Goal: Information Seeking & Learning: Check status

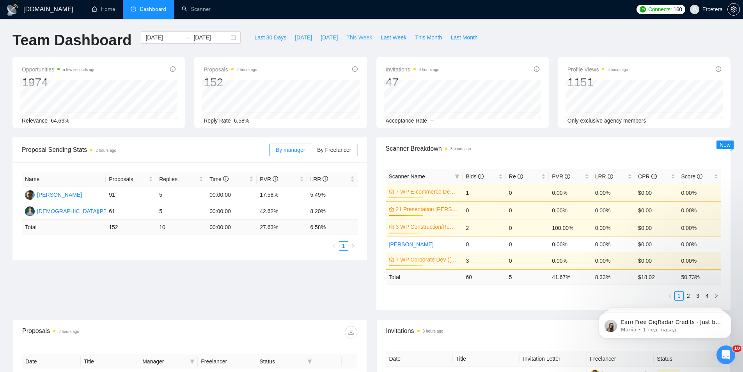
drag, startPoint x: 356, startPoint y: 39, endPoint x: 285, endPoint y: 0, distance: 80.3
click at [357, 39] on span "This Week" at bounding box center [359, 37] width 26 height 9
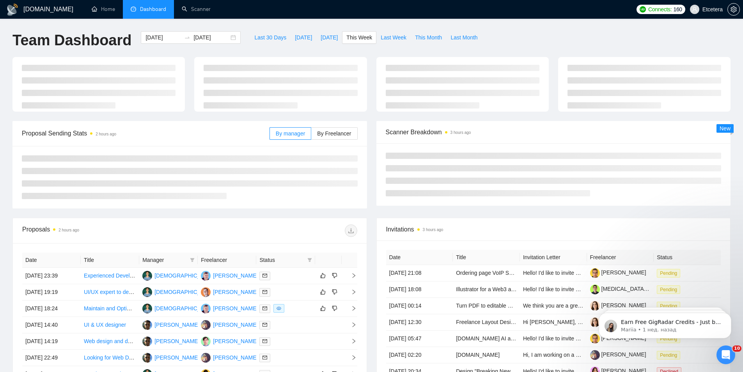
type input "[DATE]"
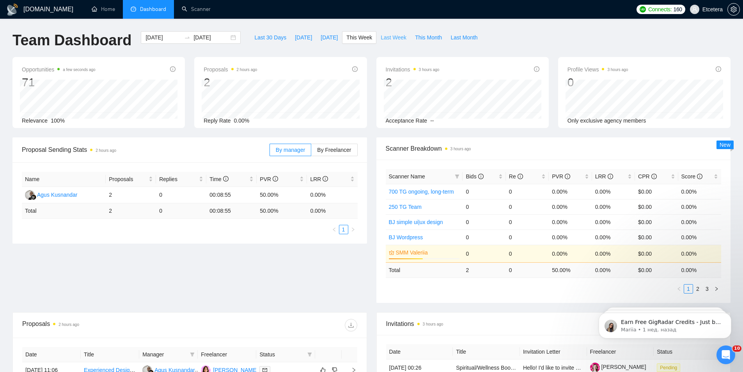
click at [387, 34] on span "Last Week" at bounding box center [394, 37] width 26 height 9
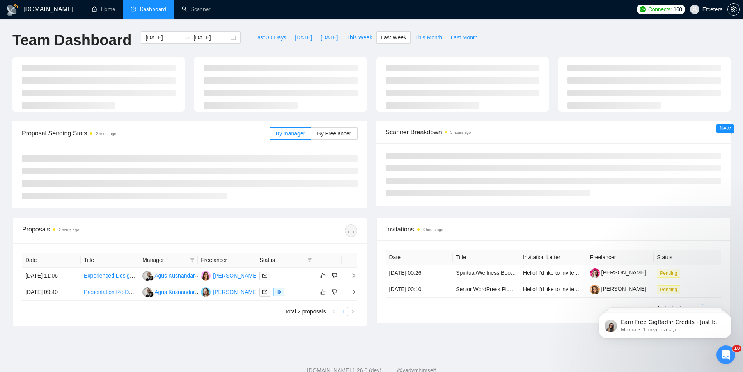
type input "[DATE]"
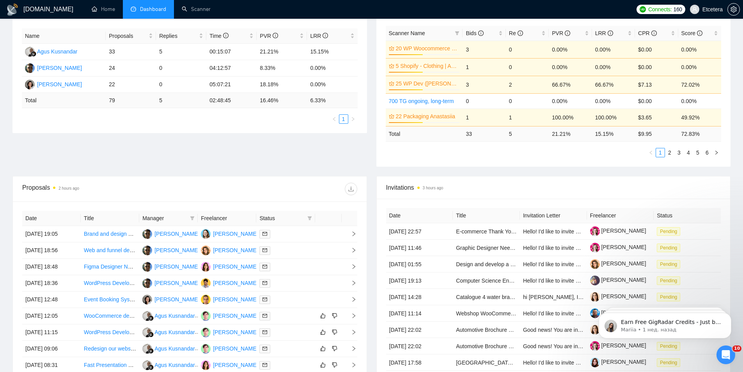
scroll to position [234, 0]
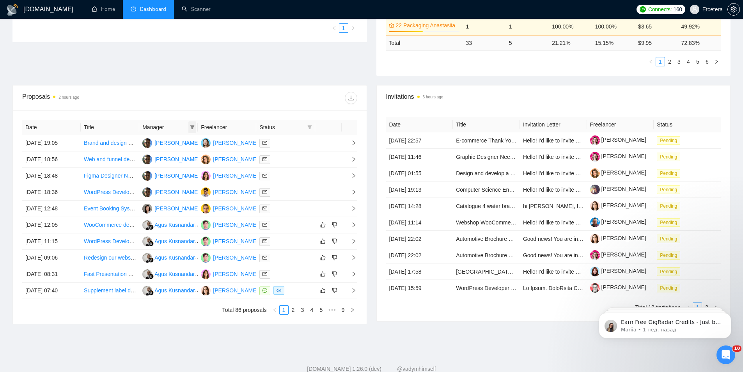
click at [193, 128] on icon "filter" at bounding box center [192, 127] width 4 height 4
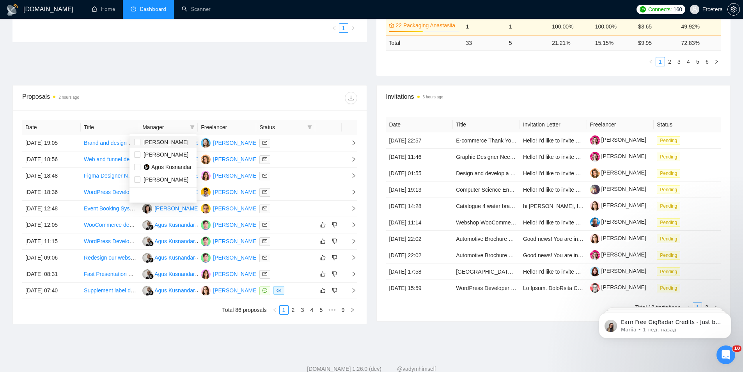
click at [173, 147] on li "[PERSON_NAME]" at bounding box center [162, 142] width 67 height 12
checkbox input "true"
click at [162, 96] on div "Proposals 2 hours ago" at bounding box center [105, 98] width 167 height 12
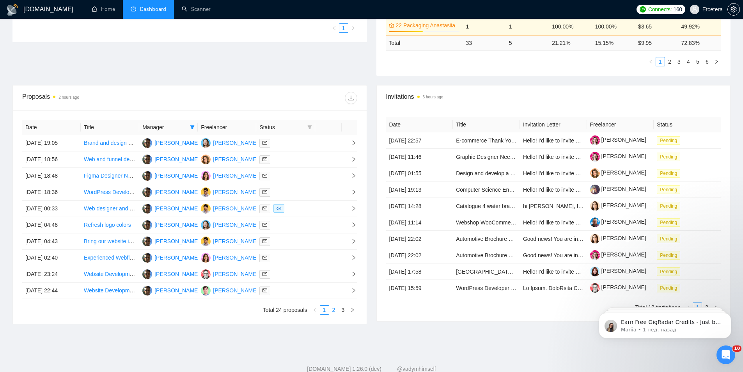
click at [335, 307] on link "2" at bounding box center [334, 309] width 9 height 9
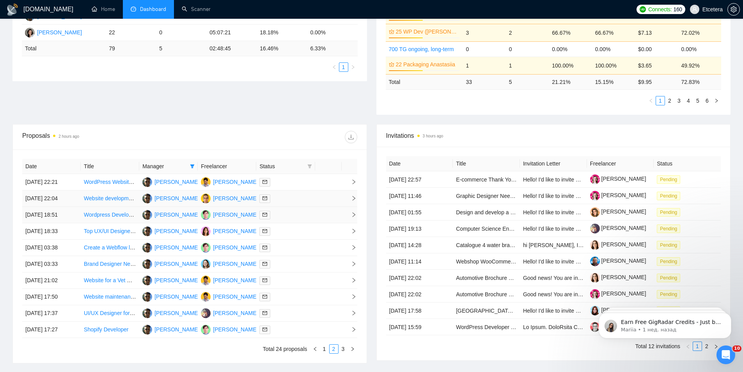
scroll to position [256, 0]
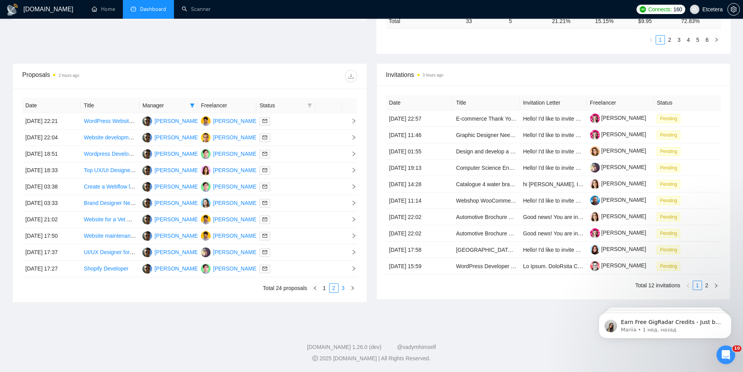
click at [346, 289] on link "3" at bounding box center [343, 288] width 9 height 9
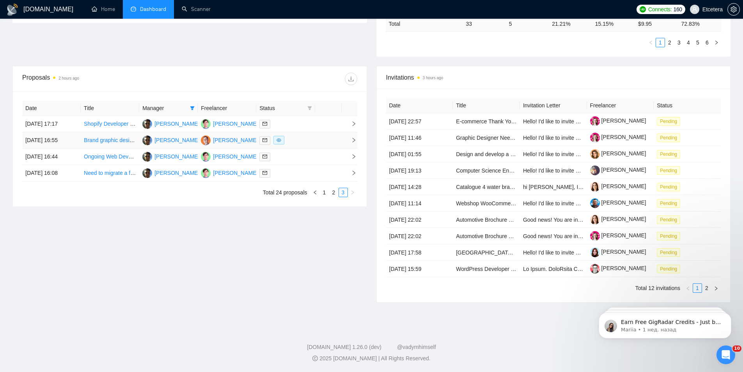
scroll to position [253, 0]
drag, startPoint x: 112, startPoint y: 126, endPoint x: 112, endPoint y: 131, distance: 5.1
click at [328, 192] on link "1" at bounding box center [324, 192] width 9 height 9
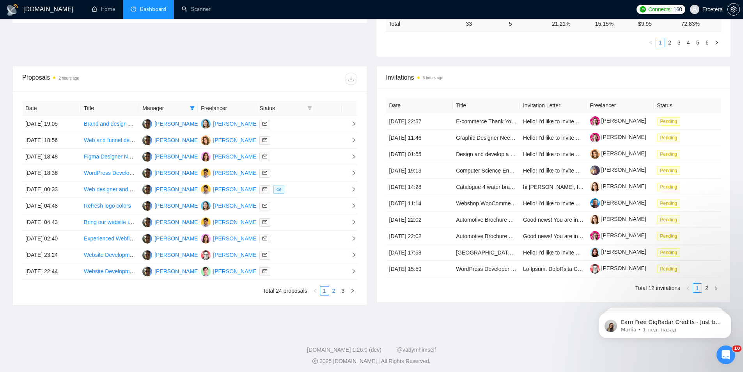
click at [336, 290] on link "2" at bounding box center [334, 290] width 9 height 9
click at [344, 293] on link "3" at bounding box center [343, 290] width 9 height 9
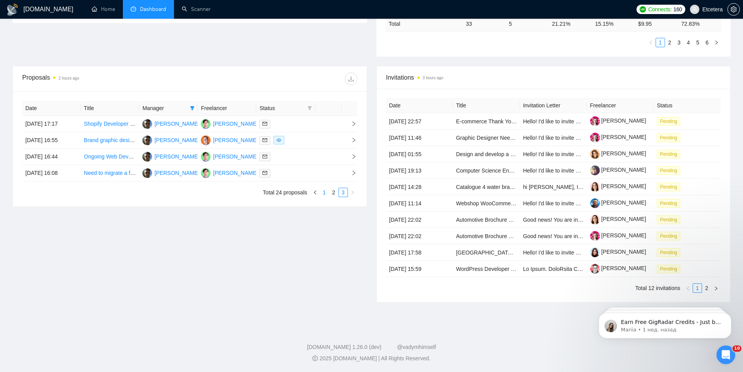
click at [324, 191] on link "1" at bounding box center [324, 192] width 9 height 9
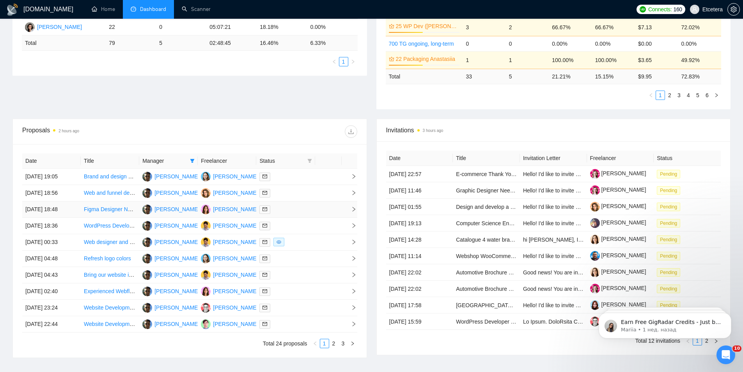
scroll to position [256, 0]
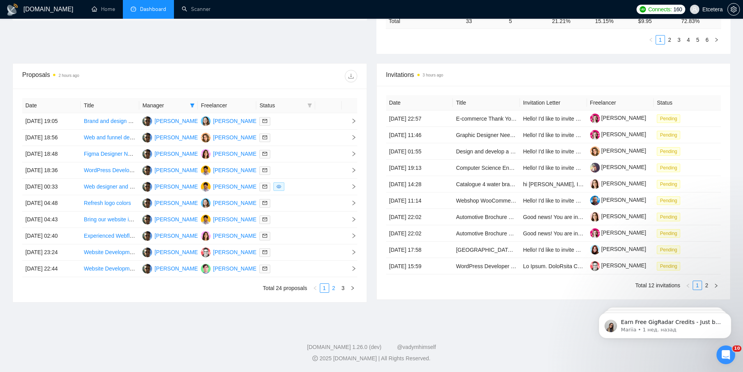
click at [333, 290] on link "2" at bounding box center [334, 288] width 9 height 9
click at [342, 291] on link "3" at bounding box center [343, 288] width 9 height 9
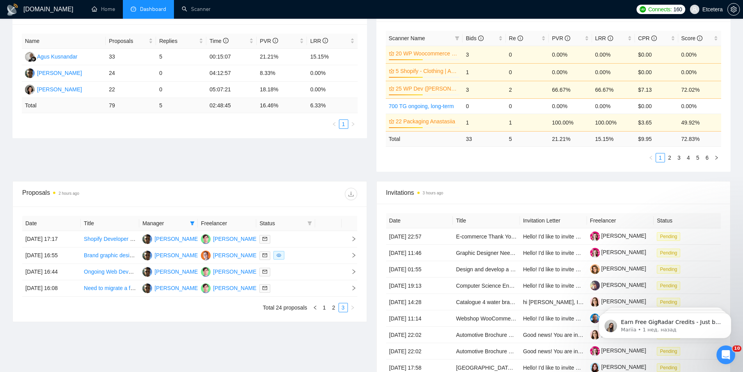
scroll to position [253, 0]
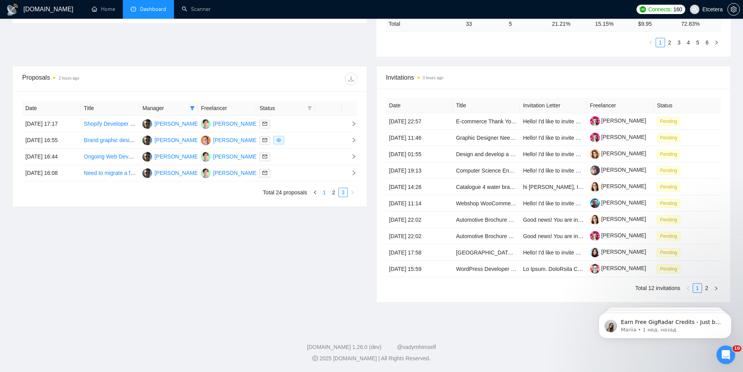
click at [327, 190] on link "1" at bounding box center [324, 192] width 9 height 9
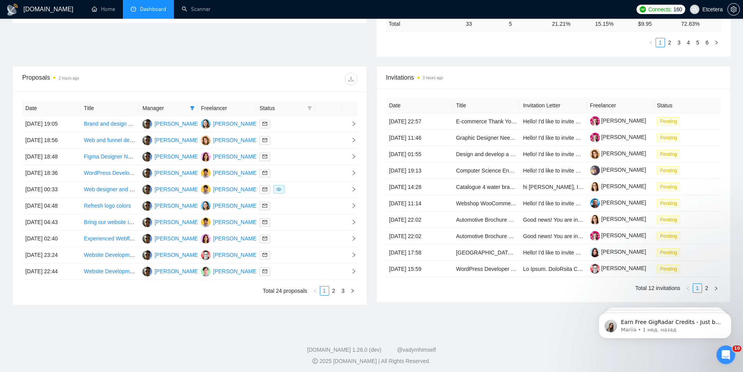
drag, startPoint x: 341, startPoint y: 290, endPoint x: 320, endPoint y: 276, distance: 25.2
click at [342, 290] on link "3" at bounding box center [343, 290] width 9 height 9
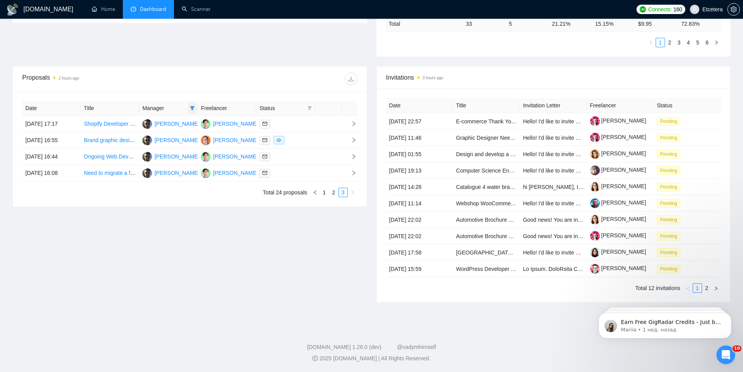
click at [190, 109] on span at bounding box center [192, 108] width 8 height 12
click at [157, 137] on span "[PERSON_NAME]" at bounding box center [166, 135] width 45 height 6
checkbox input "true"
click at [156, 125] on span "[PERSON_NAME]" at bounding box center [166, 123] width 45 height 6
checkbox input "false"
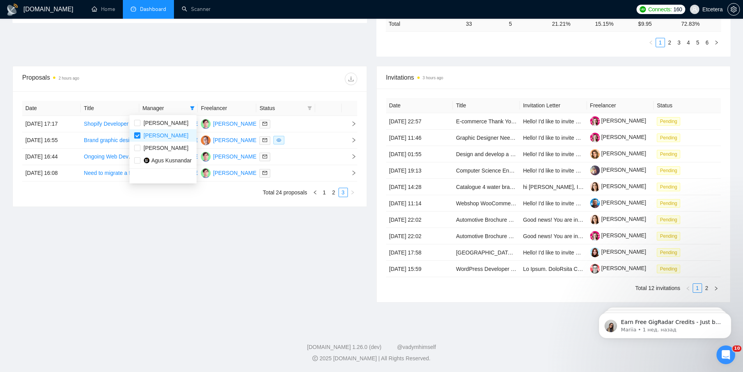
click at [186, 75] on div "Proposals 2 hours ago" at bounding box center [105, 79] width 167 height 12
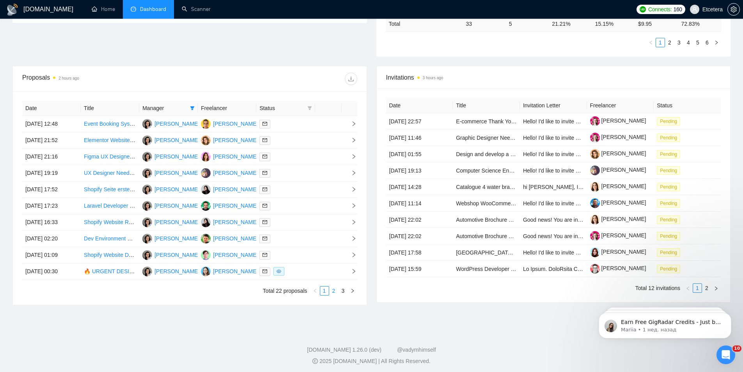
click at [336, 293] on link "2" at bounding box center [334, 290] width 9 height 9
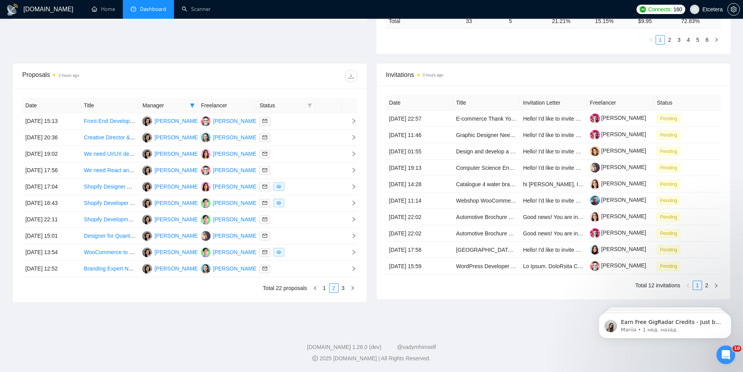
click at [341, 287] on link "3" at bounding box center [343, 288] width 9 height 9
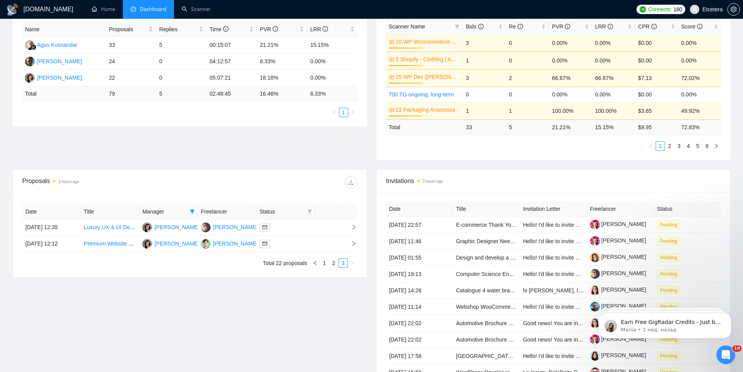
scroll to position [195, 0]
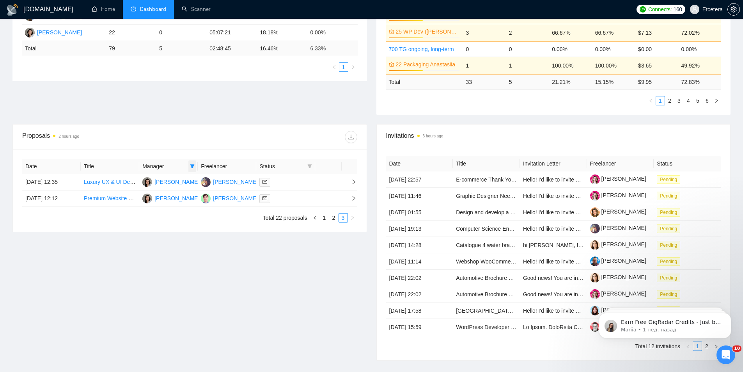
click at [192, 164] on icon "filter" at bounding box center [192, 166] width 5 height 5
click at [335, 215] on link "2" at bounding box center [334, 217] width 9 height 9
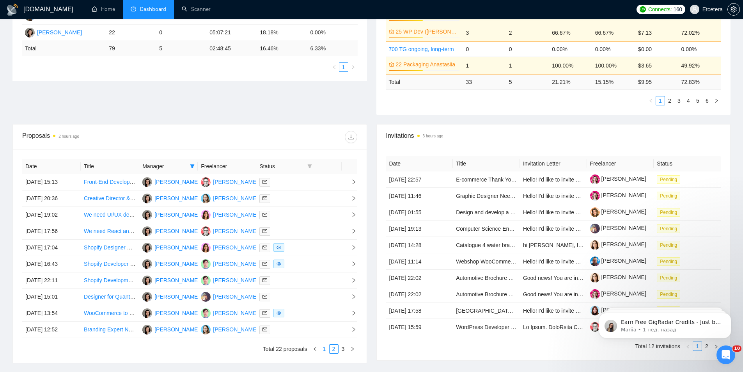
click at [324, 348] on link "1" at bounding box center [324, 348] width 9 height 9
click at [195, 167] on icon "filter" at bounding box center [192, 166] width 5 height 5
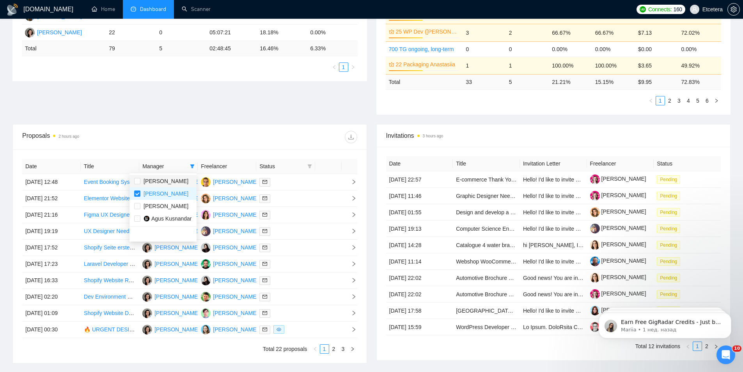
click at [166, 185] on li "[PERSON_NAME]" at bounding box center [162, 181] width 67 height 12
checkbox input "true"
click at [165, 189] on div "[PERSON_NAME]" at bounding box center [166, 193] width 45 height 9
checkbox input "false"
click at [226, 153] on div "Date Title Manager Freelancer Status [DATE] 12:48 Event Booking System Developm…" at bounding box center [190, 255] width 354 height 213
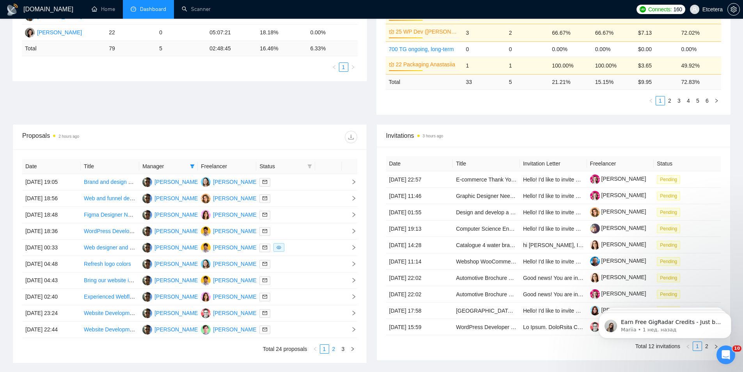
click at [332, 349] on link "2" at bounding box center [334, 348] width 9 height 9
click at [344, 349] on link "3" at bounding box center [343, 348] width 9 height 9
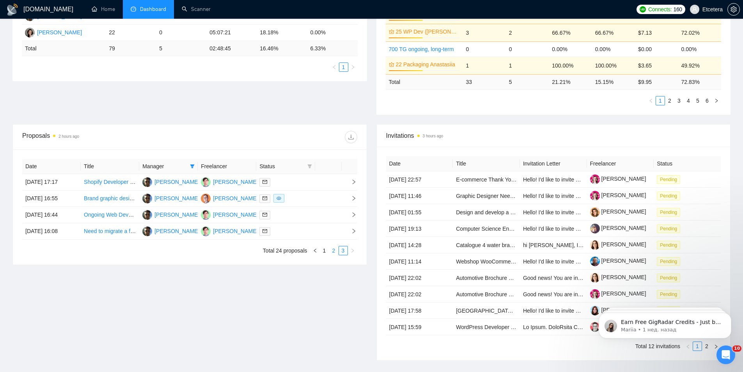
click at [332, 249] on link "2" at bounding box center [334, 250] width 9 height 9
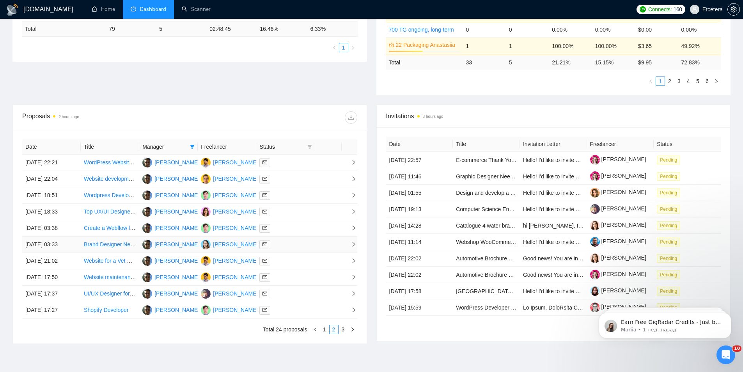
scroll to position [234, 0]
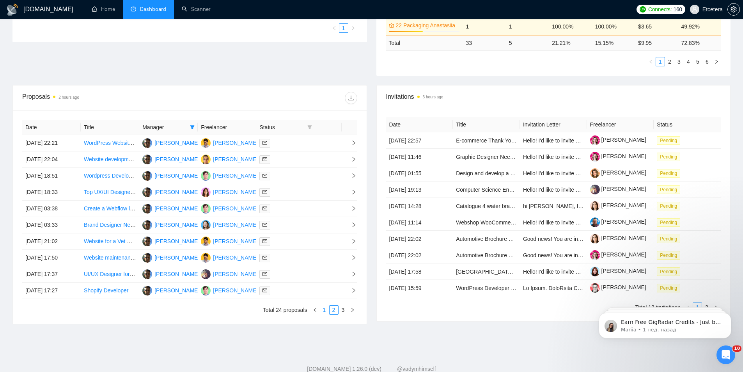
click at [324, 309] on link "1" at bounding box center [324, 309] width 9 height 9
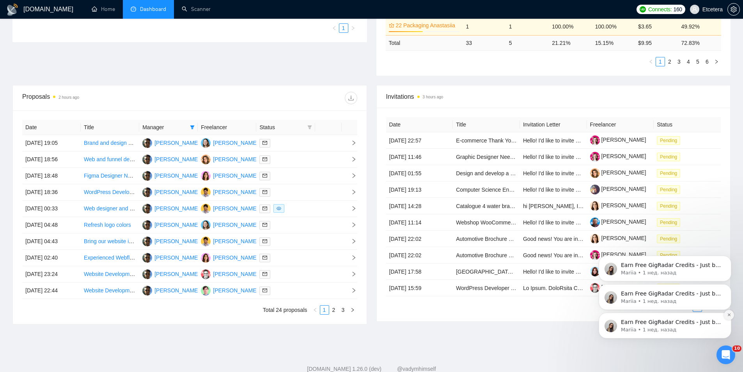
click at [728, 314] on icon "Dismiss notification" at bounding box center [729, 314] width 4 height 4
click at [730, 313] on icon "Dismiss notification" at bounding box center [729, 314] width 4 height 4
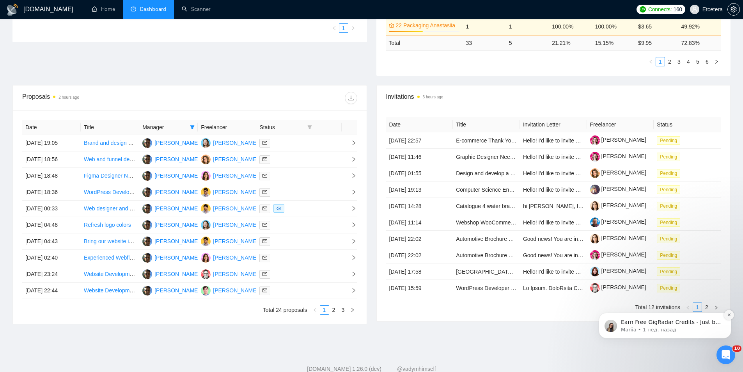
click at [728, 316] on icon "Dismiss notification" at bounding box center [729, 314] width 4 height 4
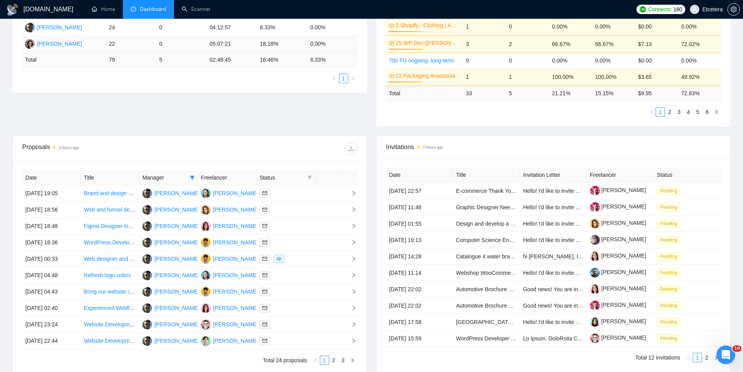
scroll to position [195, 0]
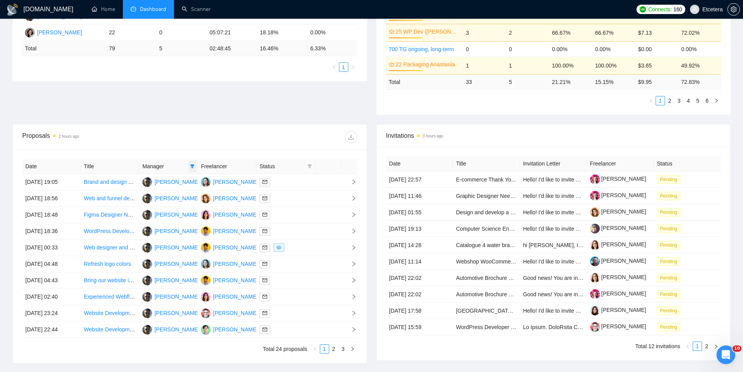
click at [190, 166] on span at bounding box center [192, 166] width 8 height 12
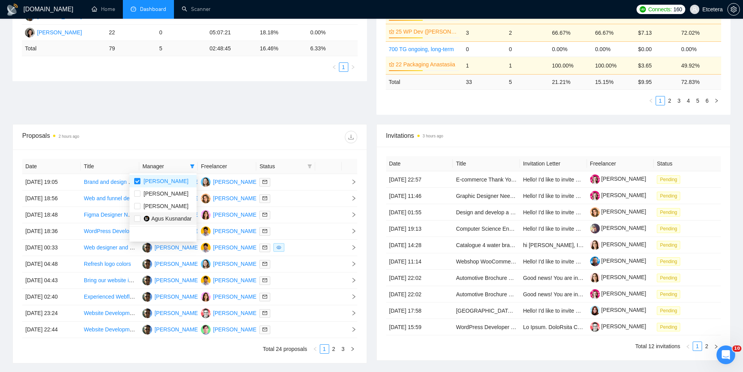
click at [168, 218] on span "Agus Kusnandar" at bounding box center [171, 218] width 41 height 6
checkbox input "true"
click at [163, 182] on span "[PERSON_NAME]" at bounding box center [166, 181] width 45 height 6
checkbox input "false"
click at [216, 135] on div at bounding box center [273, 137] width 167 height 12
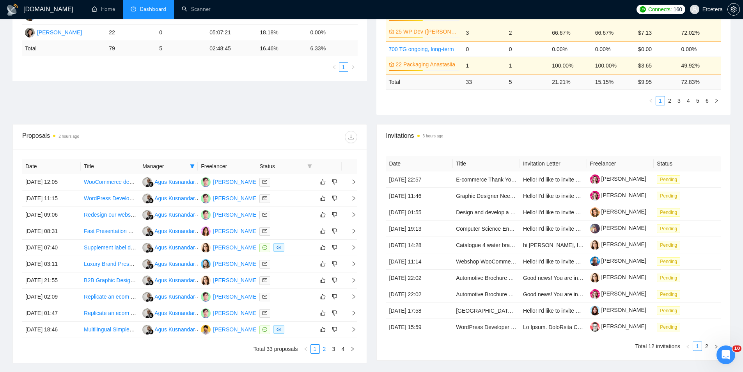
click at [327, 350] on link "2" at bounding box center [324, 348] width 9 height 9
click at [334, 346] on link "3" at bounding box center [334, 348] width 9 height 9
click at [344, 348] on link "4" at bounding box center [343, 348] width 9 height 9
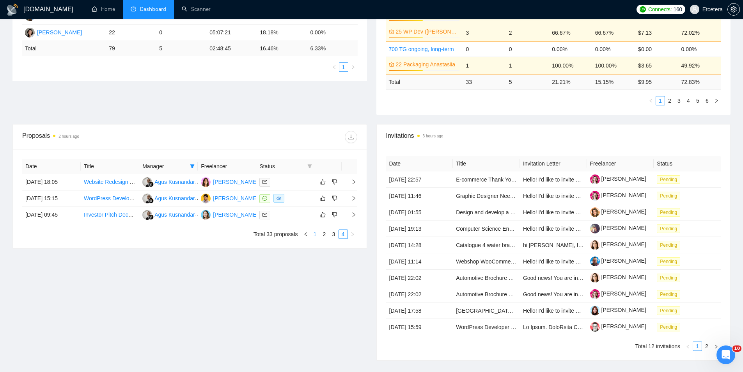
click at [315, 235] on link "1" at bounding box center [315, 234] width 9 height 9
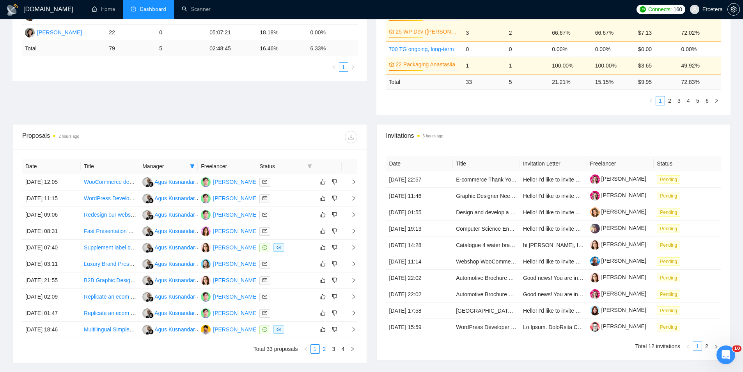
click at [326, 347] on link "2" at bounding box center [324, 348] width 9 height 9
click at [335, 351] on link "3" at bounding box center [334, 348] width 9 height 9
click at [342, 351] on link "4" at bounding box center [343, 348] width 9 height 9
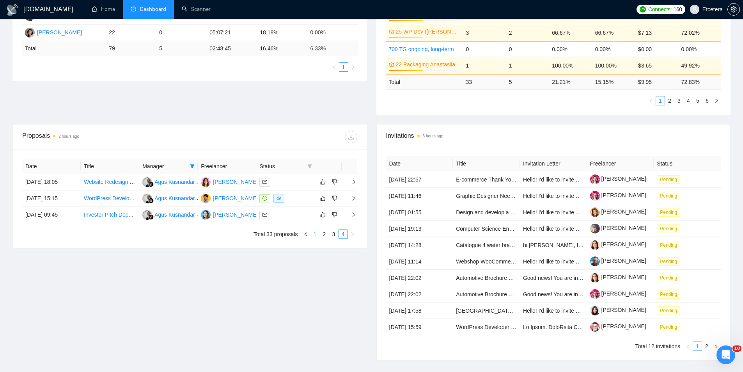
click at [314, 236] on link "1" at bounding box center [315, 234] width 9 height 9
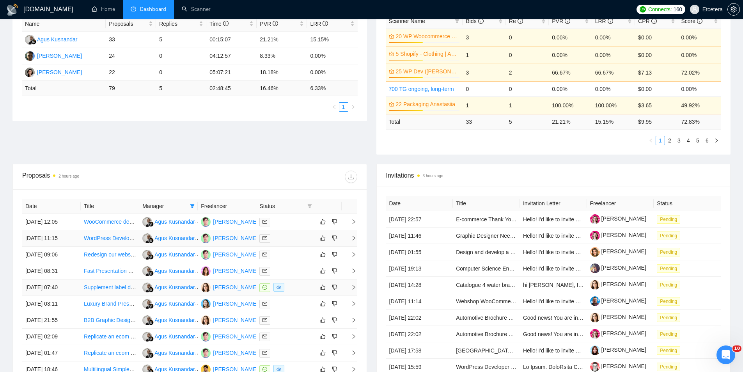
scroll to position [78, 0]
